Goal: Information Seeking & Learning: Learn about a topic

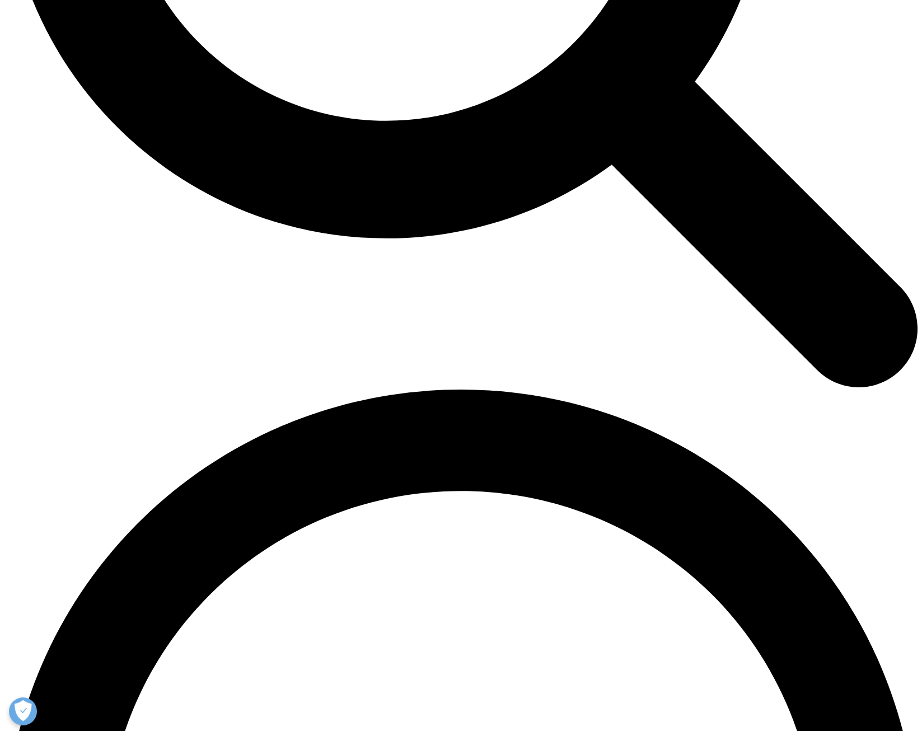
scroll to position [1455, 0]
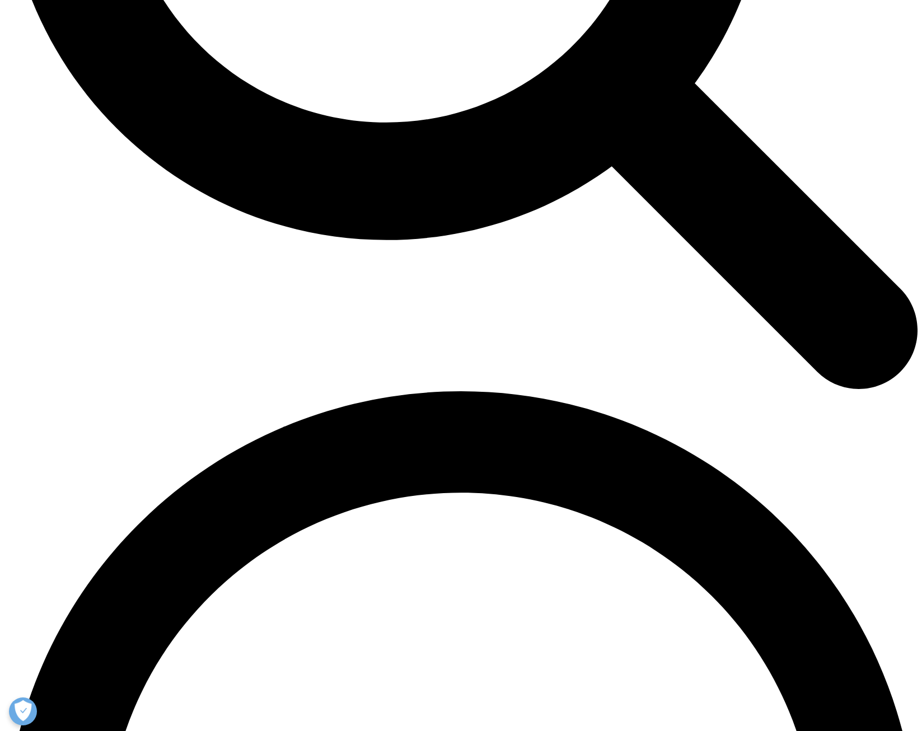
drag, startPoint x: 246, startPoint y: 126, endPoint x: 511, endPoint y: 193, distance: 273.5
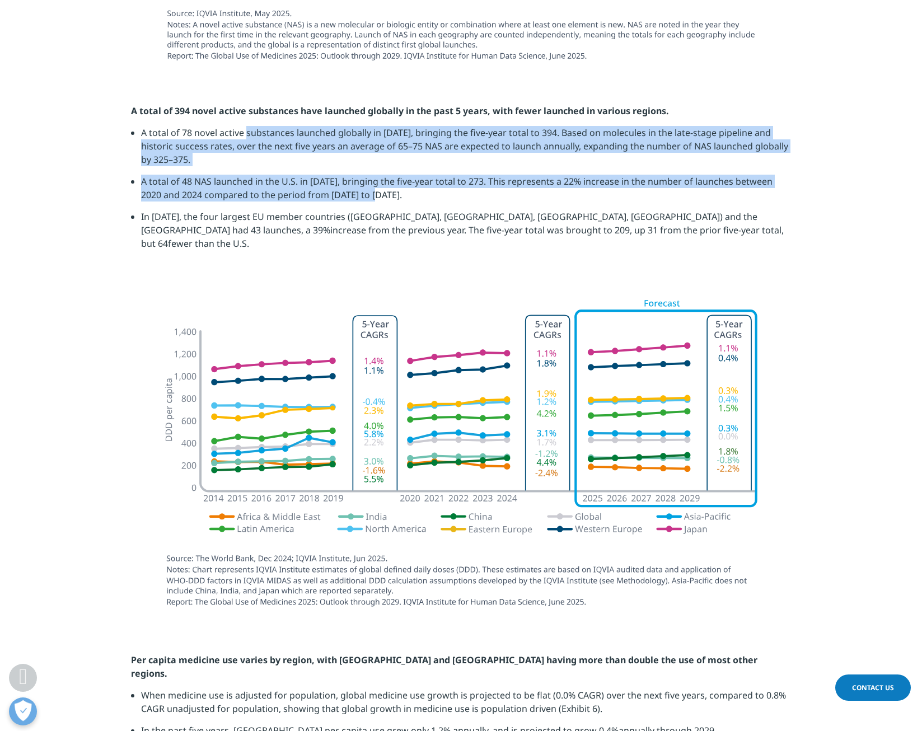
click at [511, 194] on li "A total of 48 NAS launched in the U.S. in 2024, bringing the five-year total to…" at bounding box center [466, 192] width 650 height 35
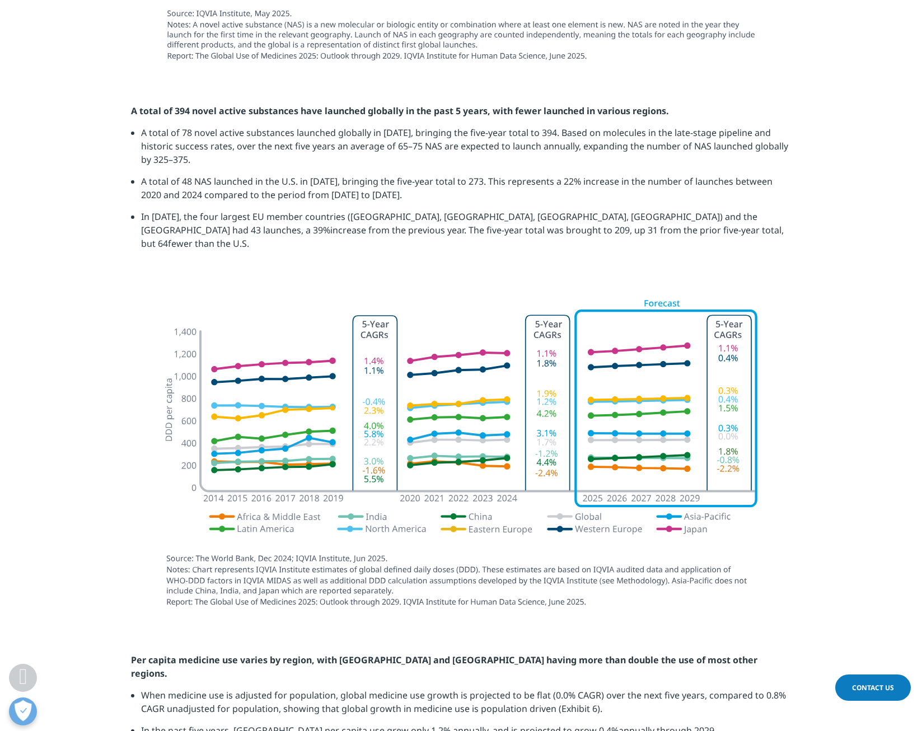
click at [142, 341] on div at bounding box center [461, 456] width 660 height 339
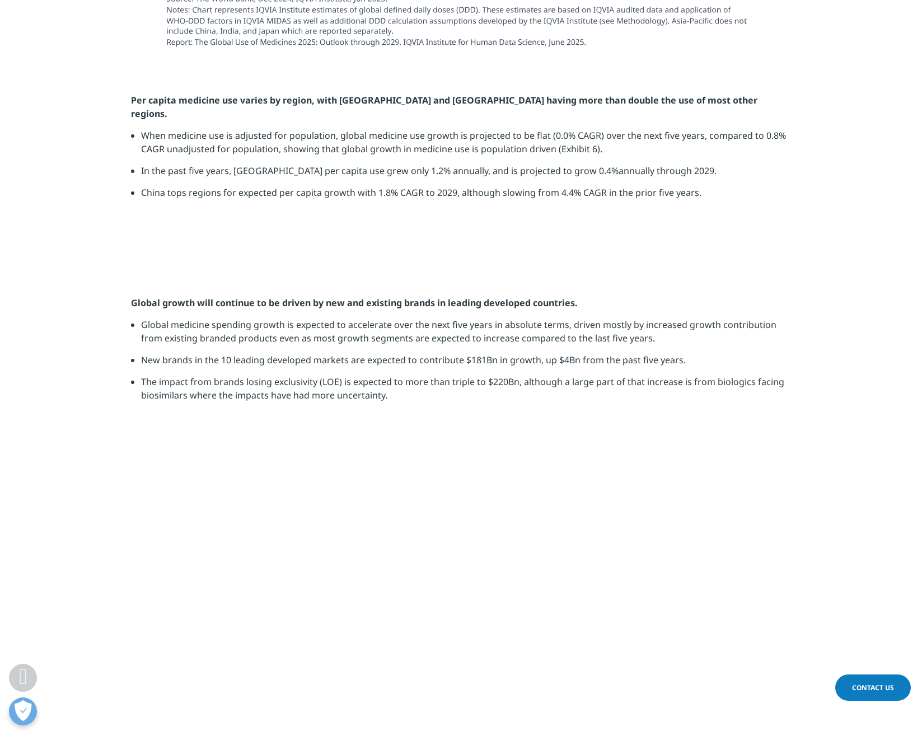
scroll to position [1959, 0]
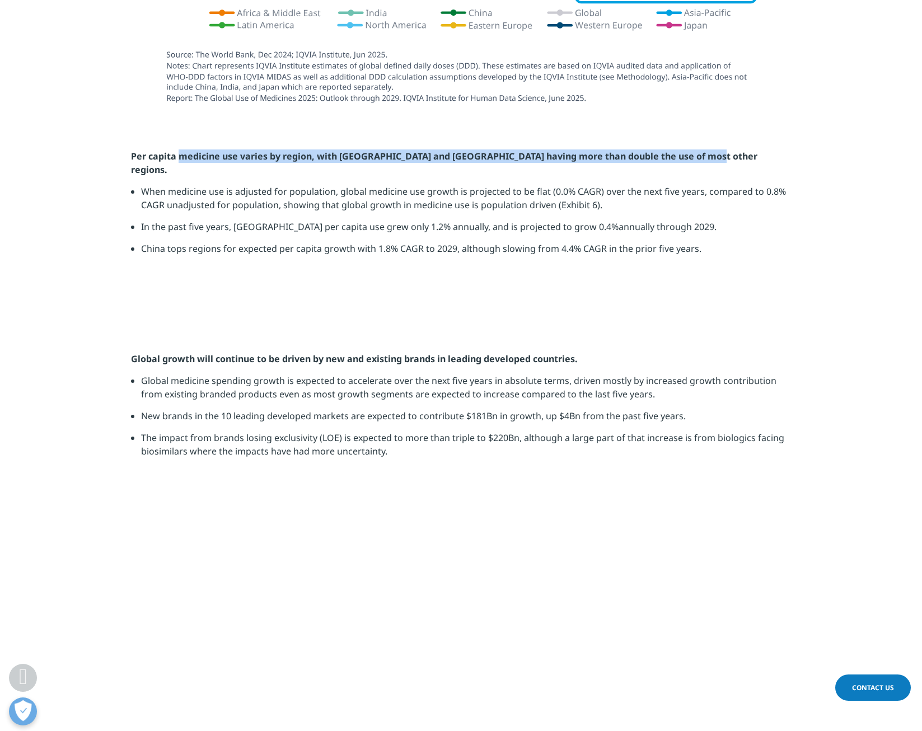
drag, startPoint x: 180, startPoint y: 144, endPoint x: 705, endPoint y: 149, distance: 525.0
click at [705, 149] on p "Per capita medicine use varies by region, with Japan and Western Europe having …" at bounding box center [461, 166] width 660 height 35
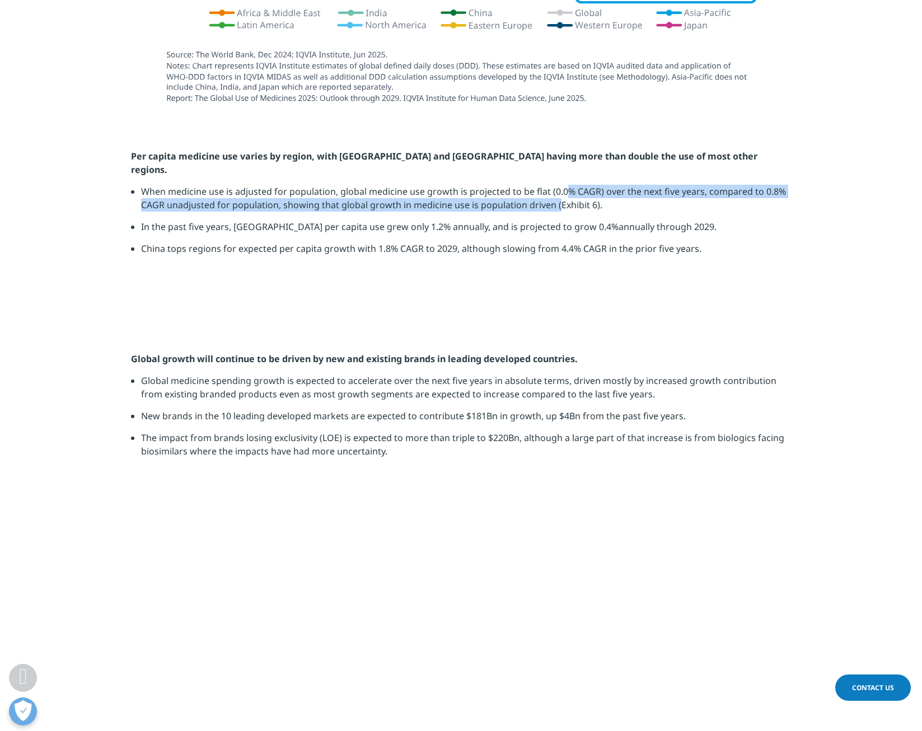
click at [555, 185] on li "When medicine use is adjusted for population, global medicine use growth is pro…" at bounding box center [466, 202] width 650 height 35
drag, startPoint x: 554, startPoint y: 171, endPoint x: 226, endPoint y: 176, distance: 328.5
click at [226, 185] on li "When medicine use is adjusted for population, global medicine use growth is pro…" at bounding box center [466, 202] width 650 height 35
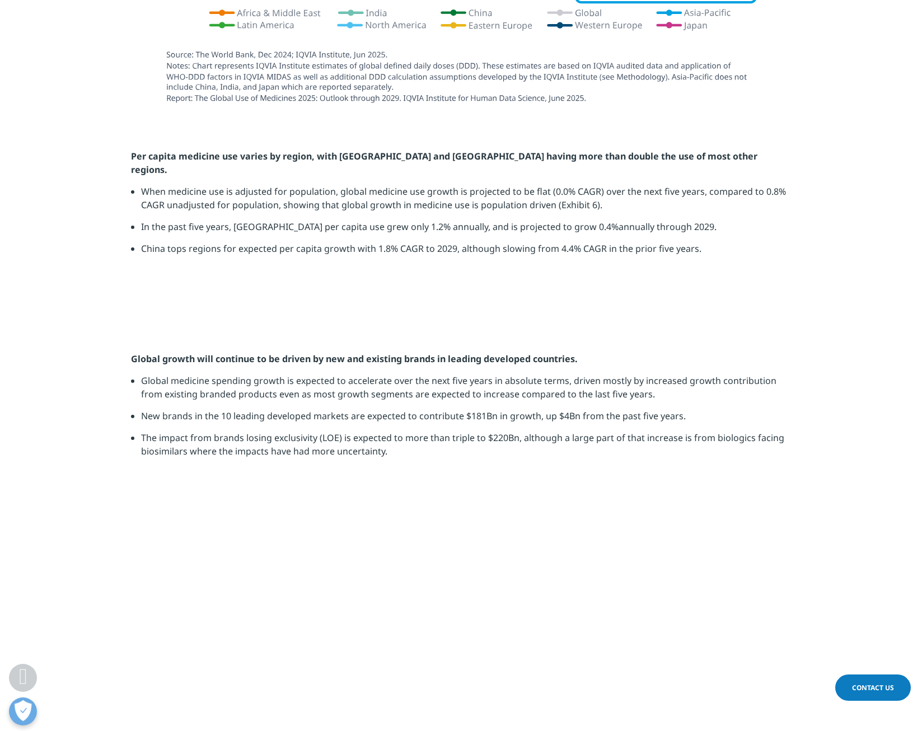
click at [221, 220] on li "In the past five years, North America per capita use grew only 1.2% annually, a…" at bounding box center [466, 231] width 650 height 22
drag, startPoint x: 208, startPoint y: 198, endPoint x: 391, endPoint y: 205, distance: 183.7
click at [391, 220] on li "In the past five years, North America per capita use grew only 1.2% annually, a…" at bounding box center [466, 231] width 650 height 22
drag, startPoint x: 391, startPoint y: 205, endPoint x: 367, endPoint y: 224, distance: 30.3
click at [391, 220] on li "In the past five years, North America per capita use grew only 1.2% annually, a…" at bounding box center [466, 231] width 650 height 22
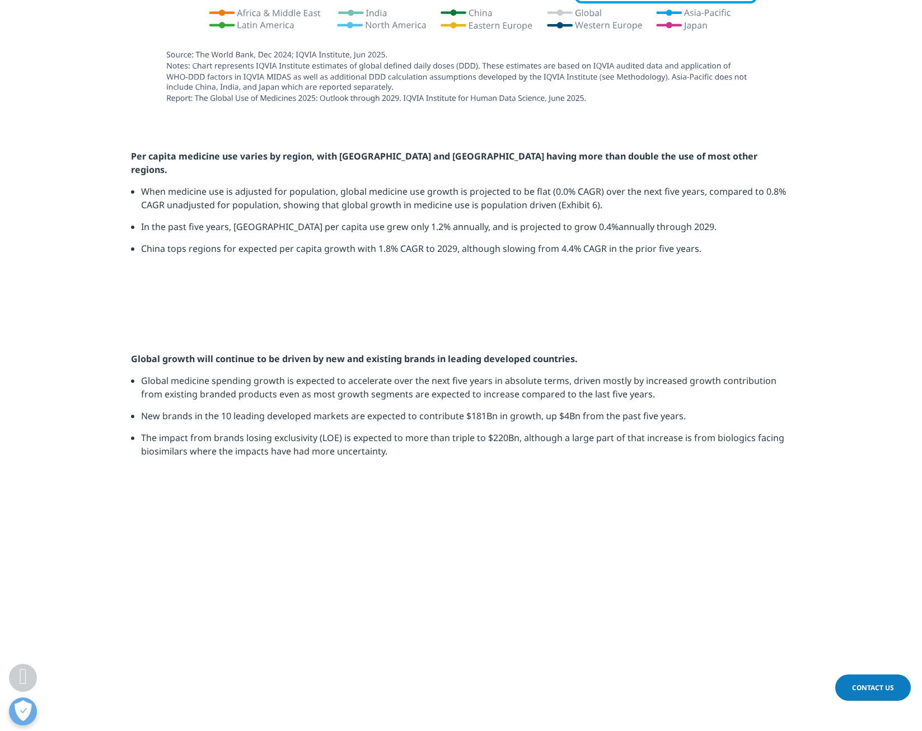
click at [365, 242] on li "China tops regions for expected per capita growth with 1.8% CAGR to 2029, altho…" at bounding box center [466, 253] width 650 height 22
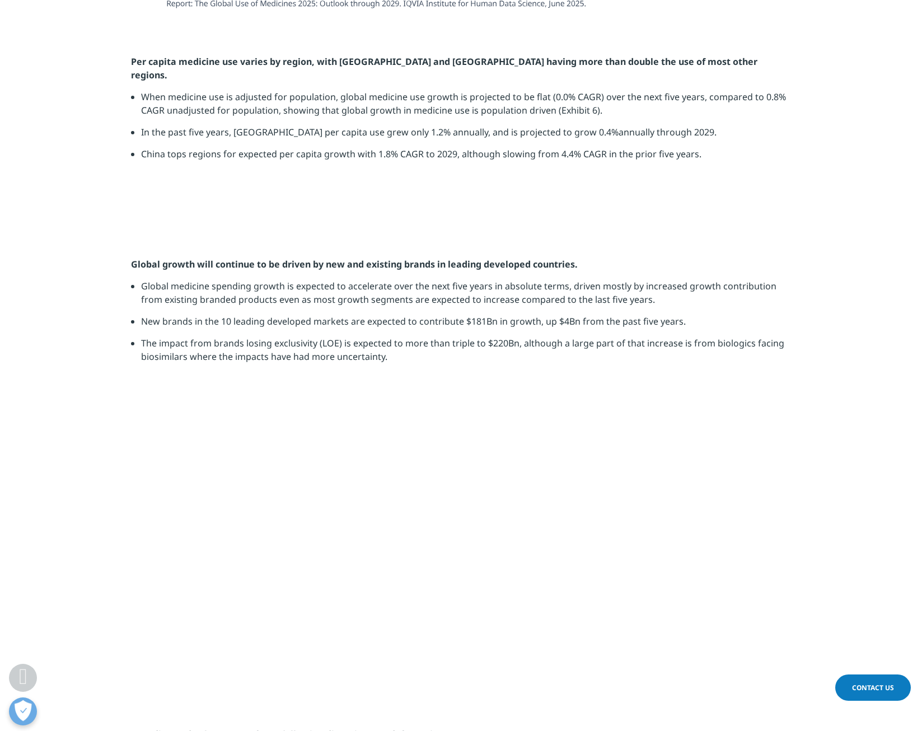
scroll to position [2294, 0]
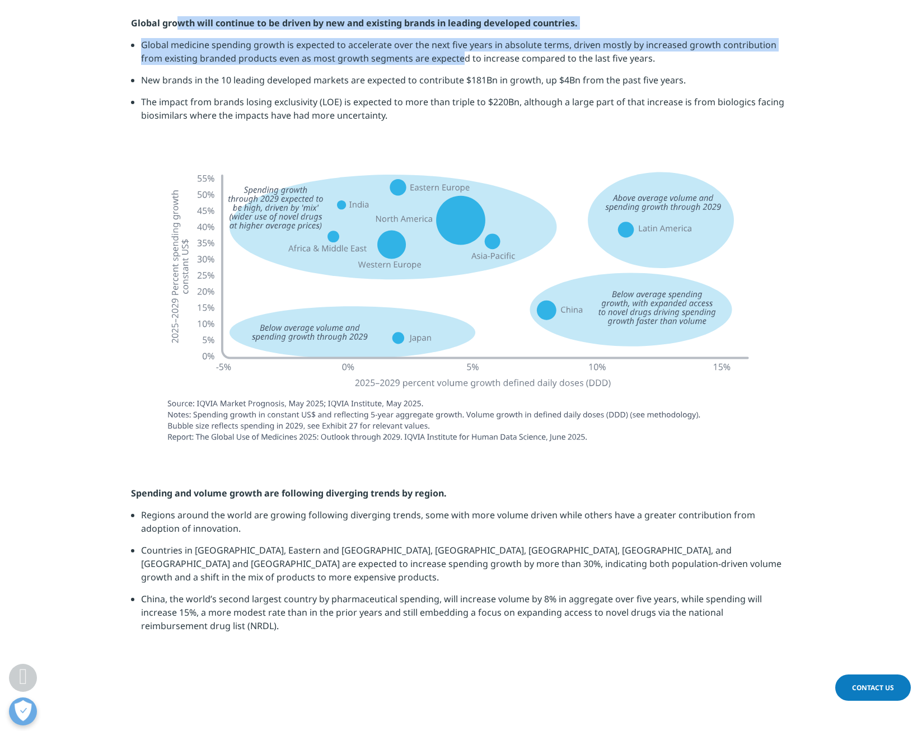
drag, startPoint x: 177, startPoint y: 351, endPoint x: 434, endPoint y: 384, distance: 259.0
click at [434, 130] on div "Global growth will continue to be driven by new and existing brands in leading …" at bounding box center [461, 73] width 660 height 114
click at [434, 73] on li "Global medicine spending growth is expected to accelerate over the next five ye…" at bounding box center [466, 55] width 650 height 35
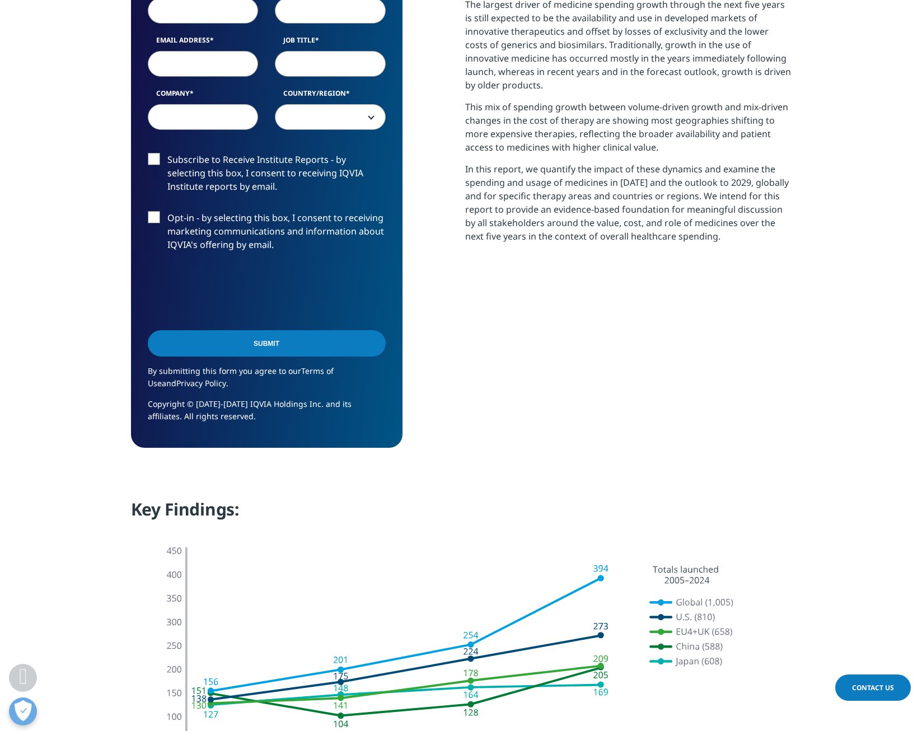
scroll to position [616, 0]
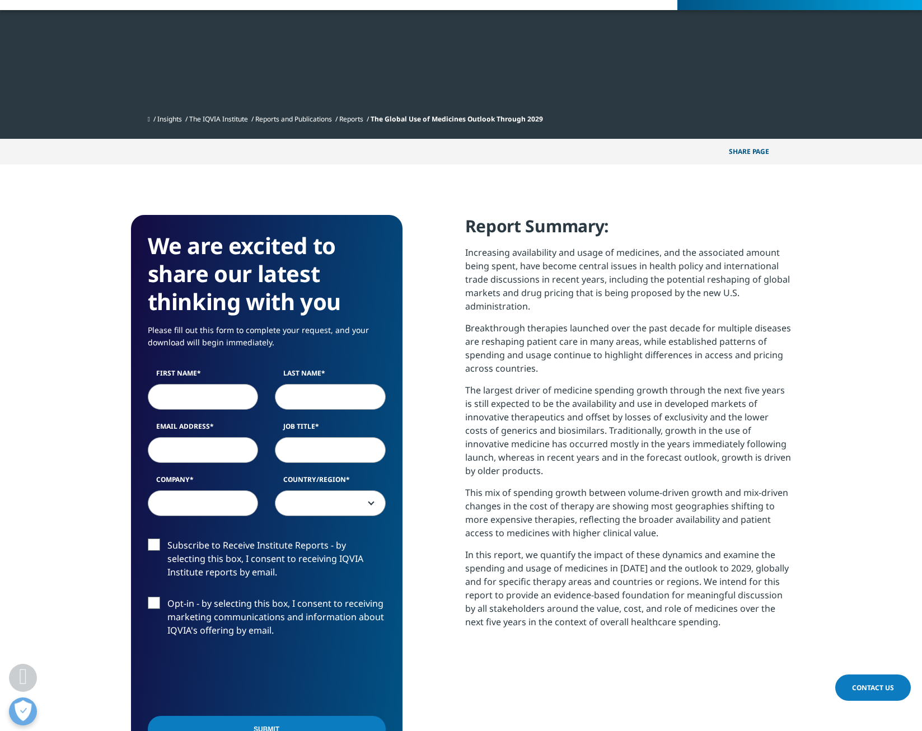
scroll to position [618, 660]
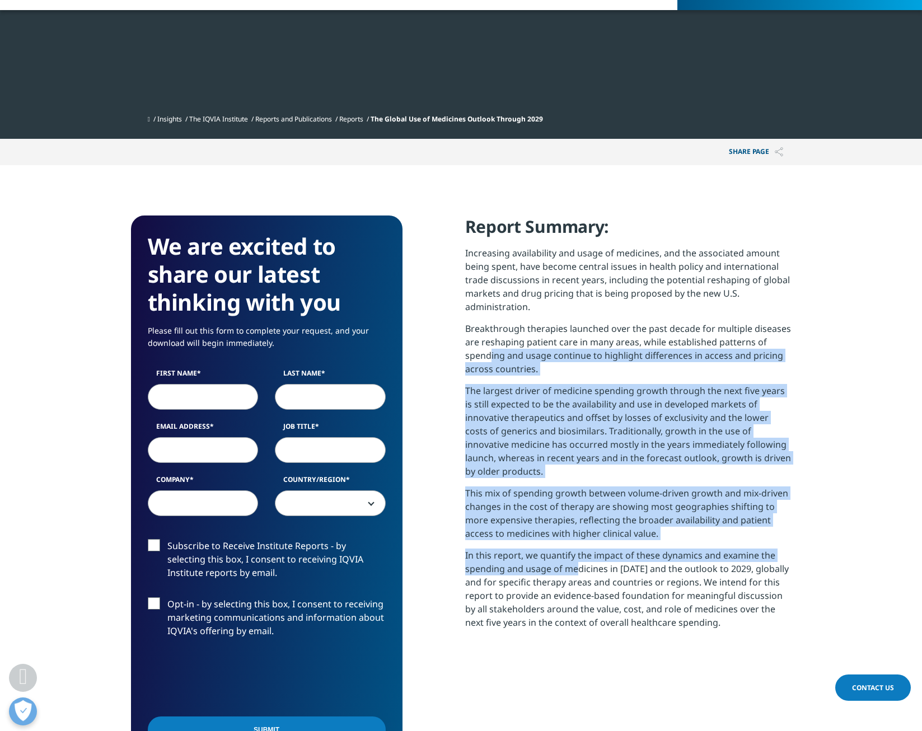
drag, startPoint x: 489, startPoint y: 356, endPoint x: 577, endPoint y: 571, distance: 231.6
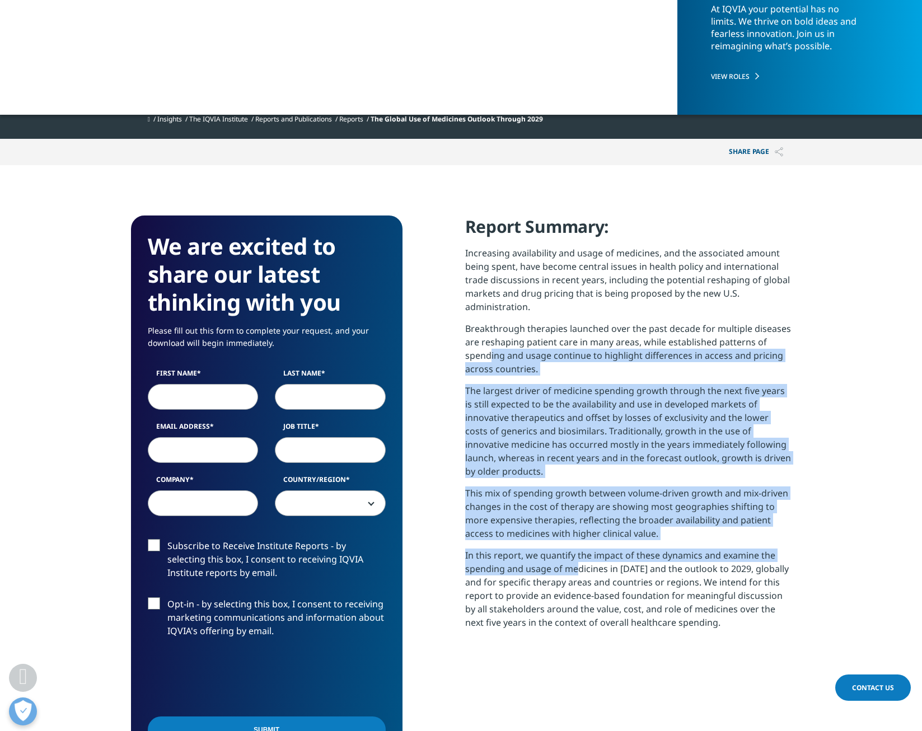
click at [577, 571] on div "Report Summary: Increasing availability and usage of medicines, and the associa…" at bounding box center [628, 426] width 326 height 422
click at [576, 570] on p "In this report, we quantify the impact of these dynamics and examine the spendi…" at bounding box center [628, 592] width 326 height 89
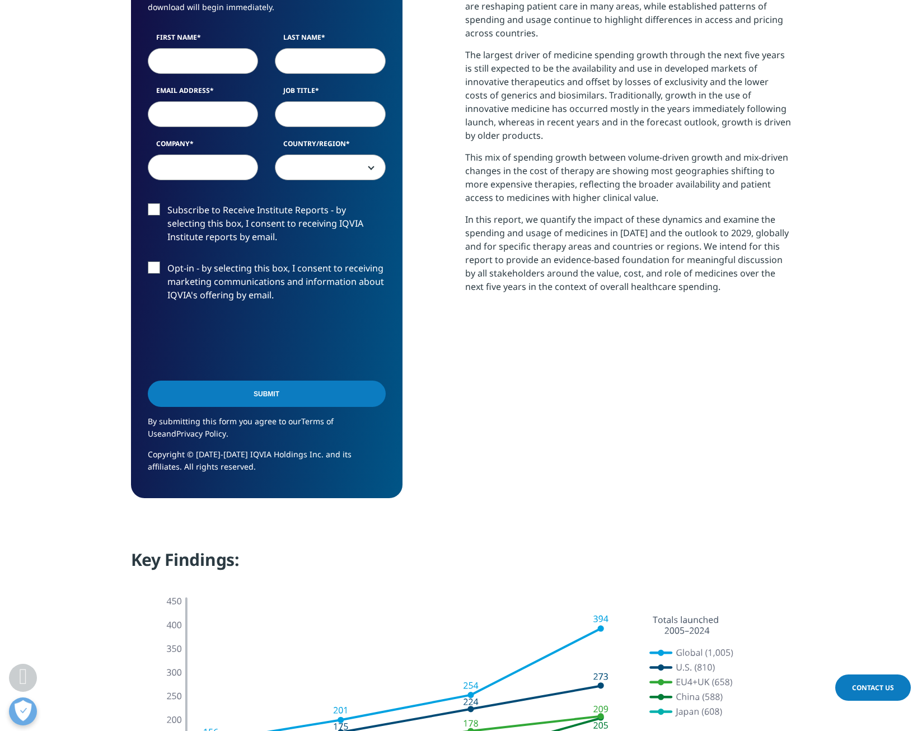
click at [574, 561] on h4 "Key Findings:" at bounding box center [461, 563] width 660 height 31
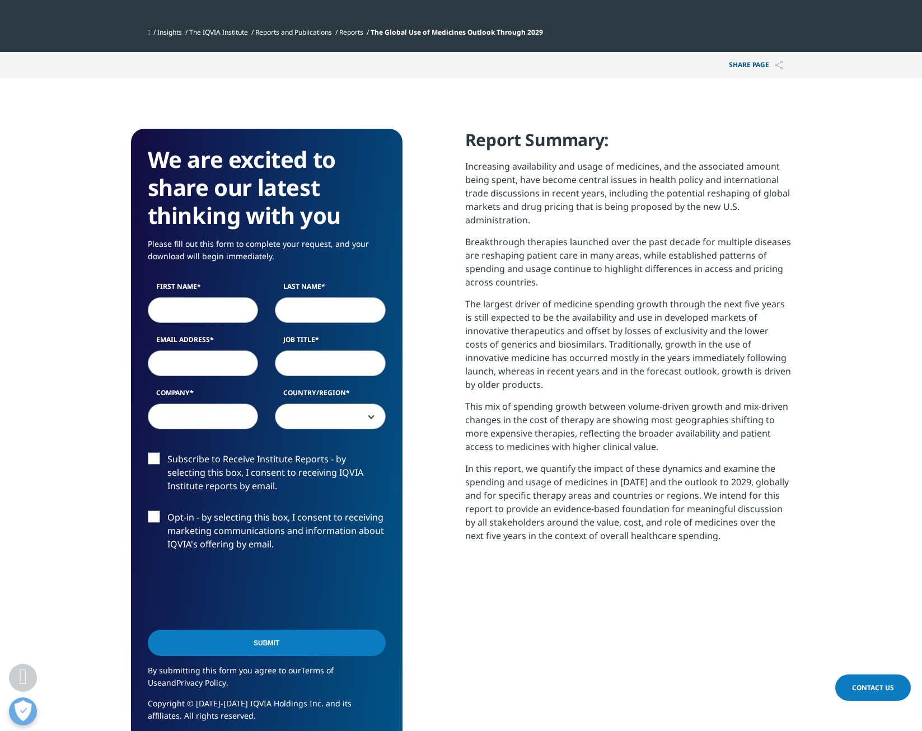
scroll to position [0, 0]
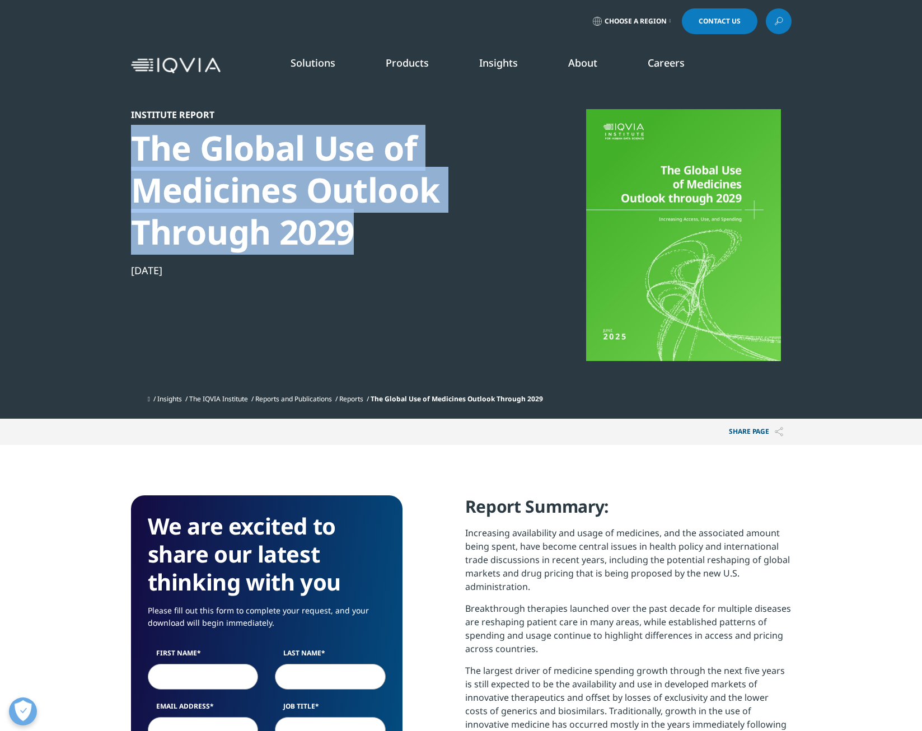
drag, startPoint x: 124, startPoint y: 147, endPoint x: 349, endPoint y: 240, distance: 243.4
click at [349, 240] on section "Institute Report The Global Use of Medicines Outlook Through 2029 Jun 26, 2025 …" at bounding box center [461, 209] width 922 height 419
copy div "The Global Use of Medicines Outlook Through 2029"
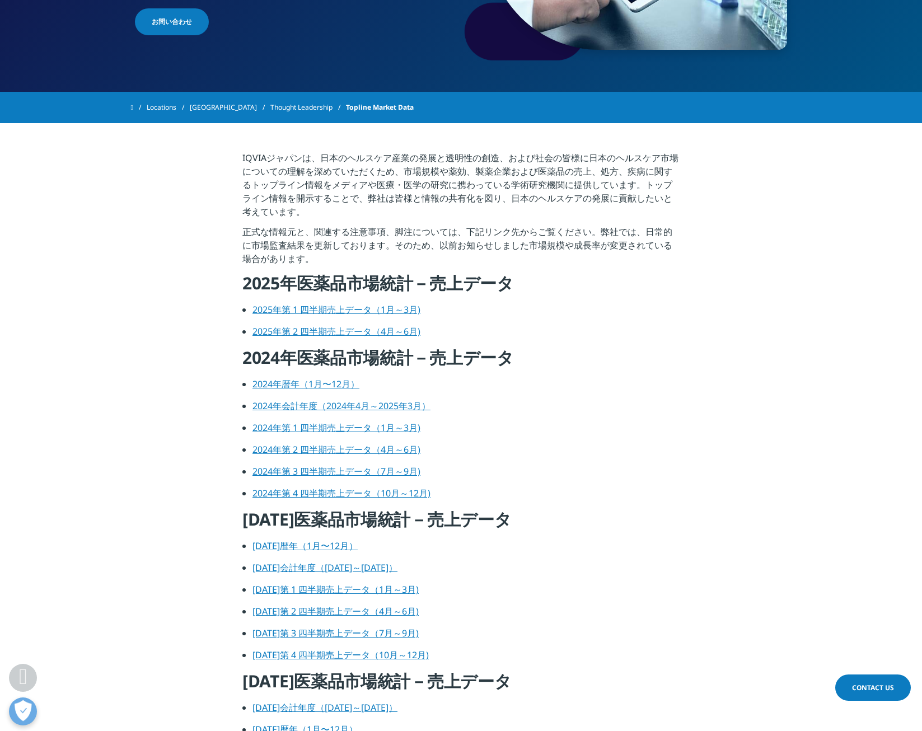
click at [484, 228] on p "正式な情報元と、関連する注意事項、脚注については、下記リンク先からご覧ください。弊社では、日常的に市場監査結果を更新しております。そのため、以前お知らせしまし…" at bounding box center [460, 248] width 437 height 47
click at [312, 386] on link "2024年暦年（1月〜12月）" at bounding box center [305, 384] width 107 height 12
click at [327, 382] on link "2024年暦年（1月〜12月）" at bounding box center [305, 384] width 107 height 12
